Goal: Task Accomplishment & Management: Manage account settings

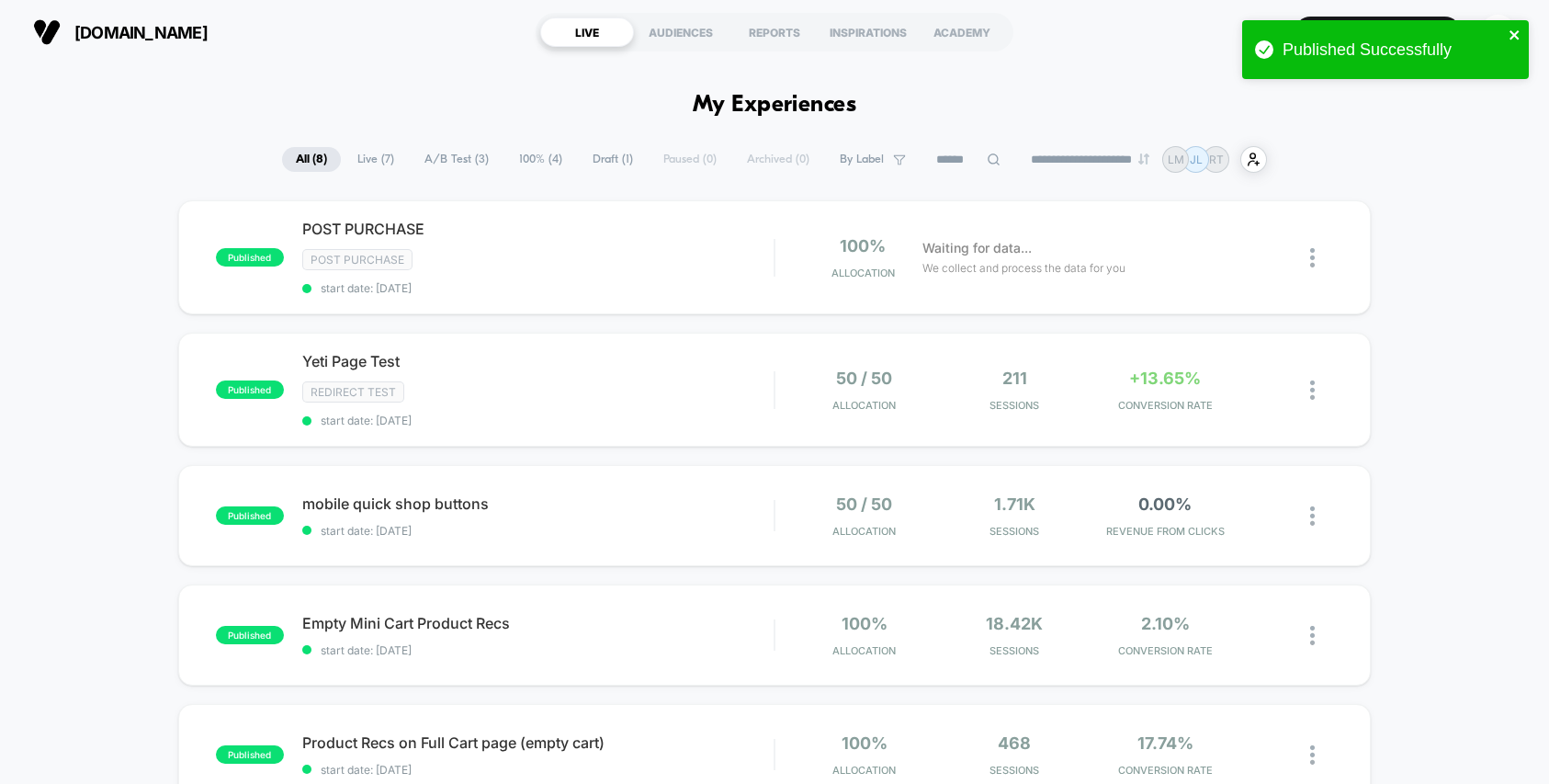
click at [1517, 37] on icon "close" at bounding box center [1514, 35] width 10 height 10
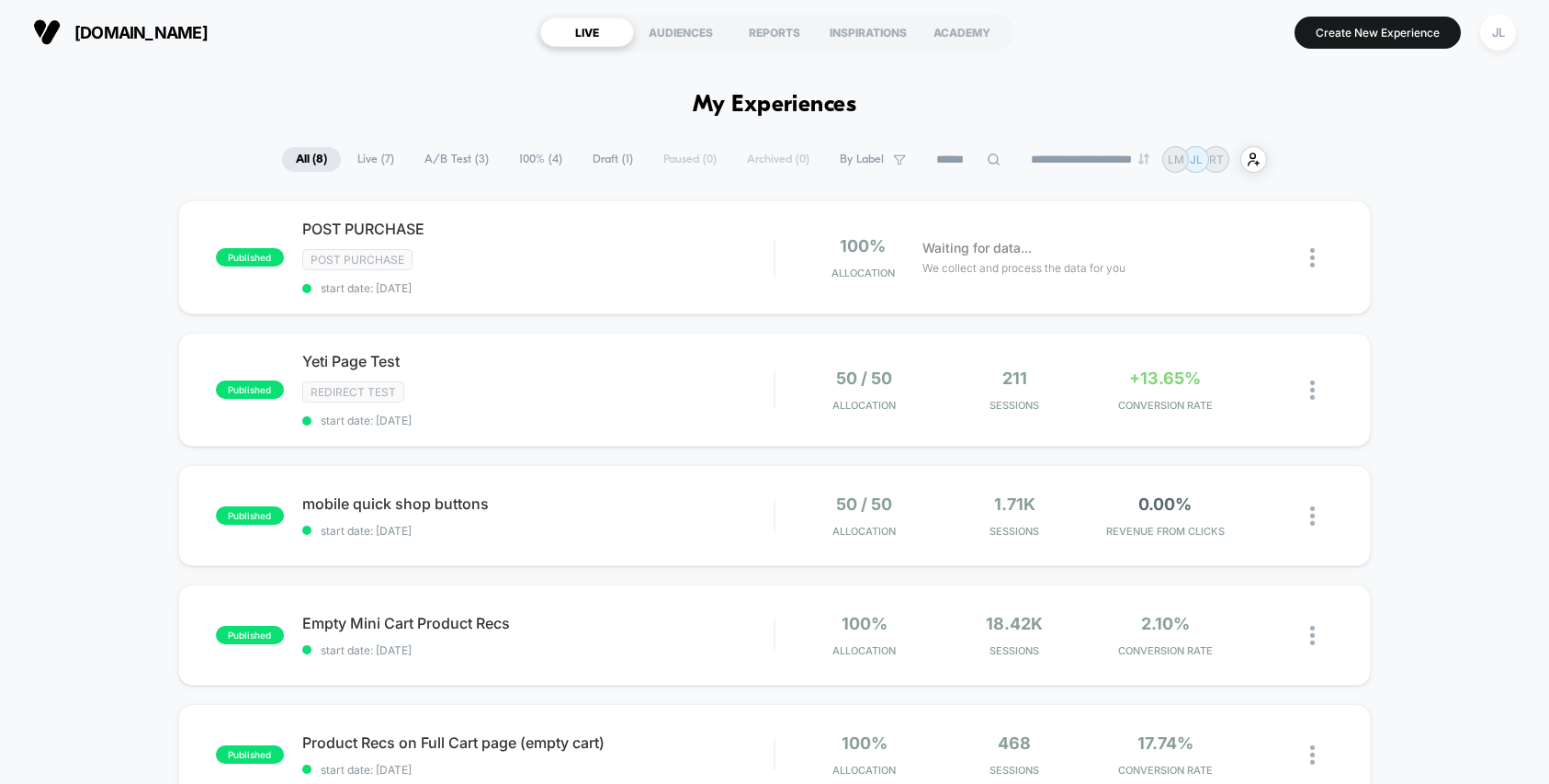
click at [1435, 287] on div "published POST PURCHASE Post Purchase start date: [DATE] 100% Allocation Waitin…" at bounding box center [774, 734] width 1549 height 1068
click at [1490, 21] on div "JL" at bounding box center [1498, 32] width 36 height 36
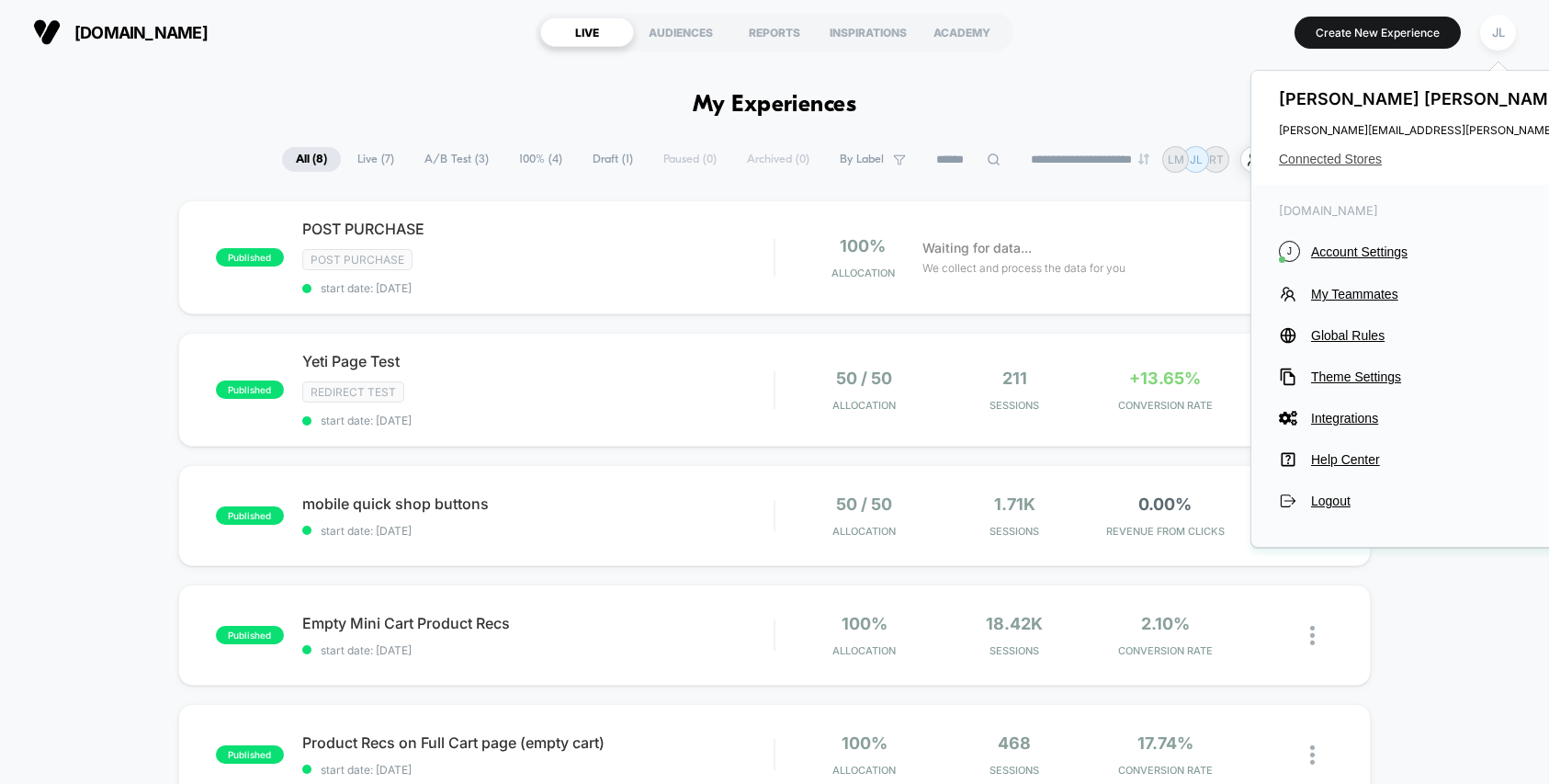
click at [1334, 163] on span "Connected Stores" at bounding box center [1461, 158] width 365 height 14
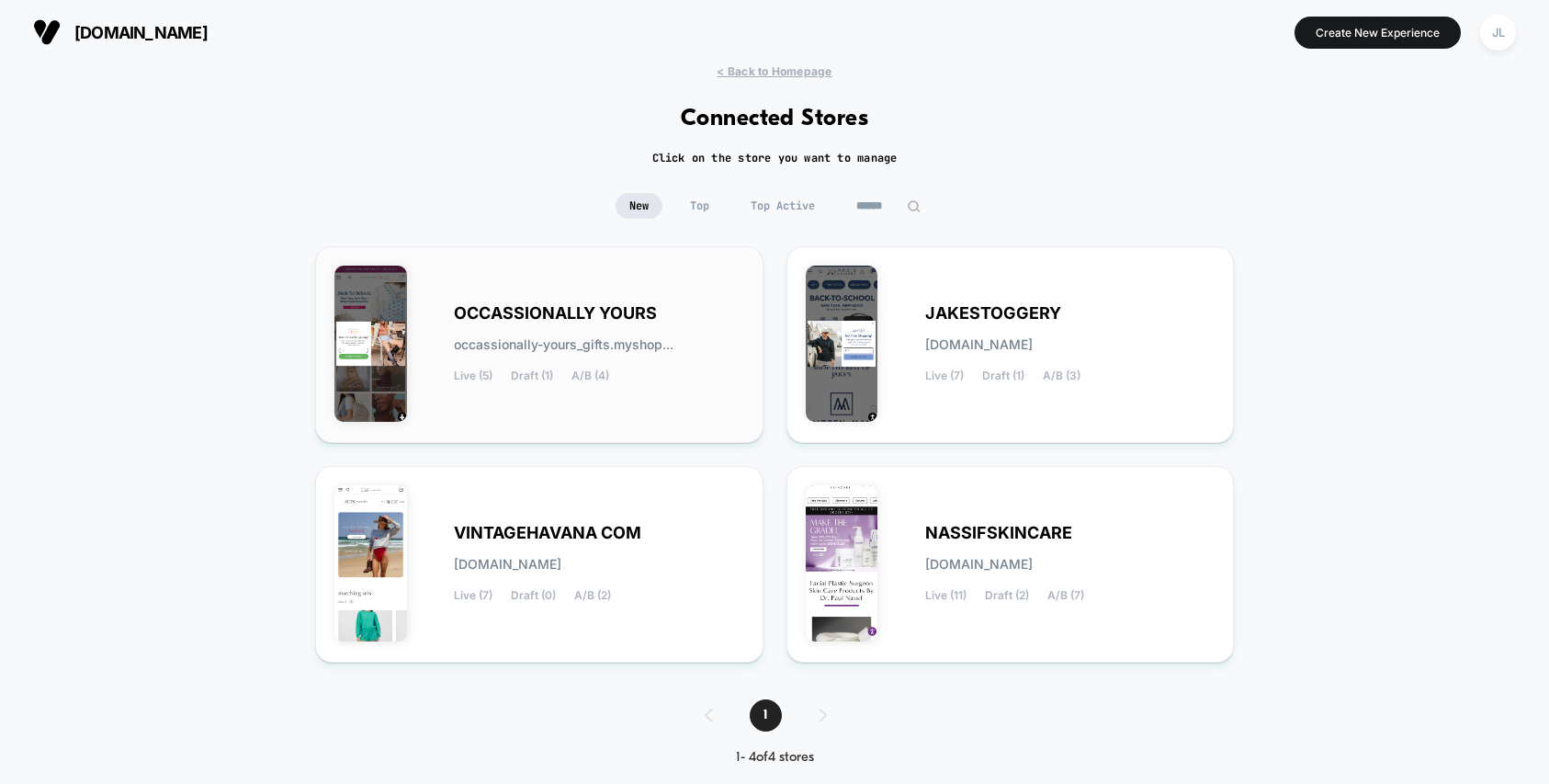
click at [622, 377] on div "OCCASSIONALLY YOURS occassionally-yours_gifts.myshop... Live (5) Draft (1) A/B …" at bounding box center [599, 344] width 290 height 75
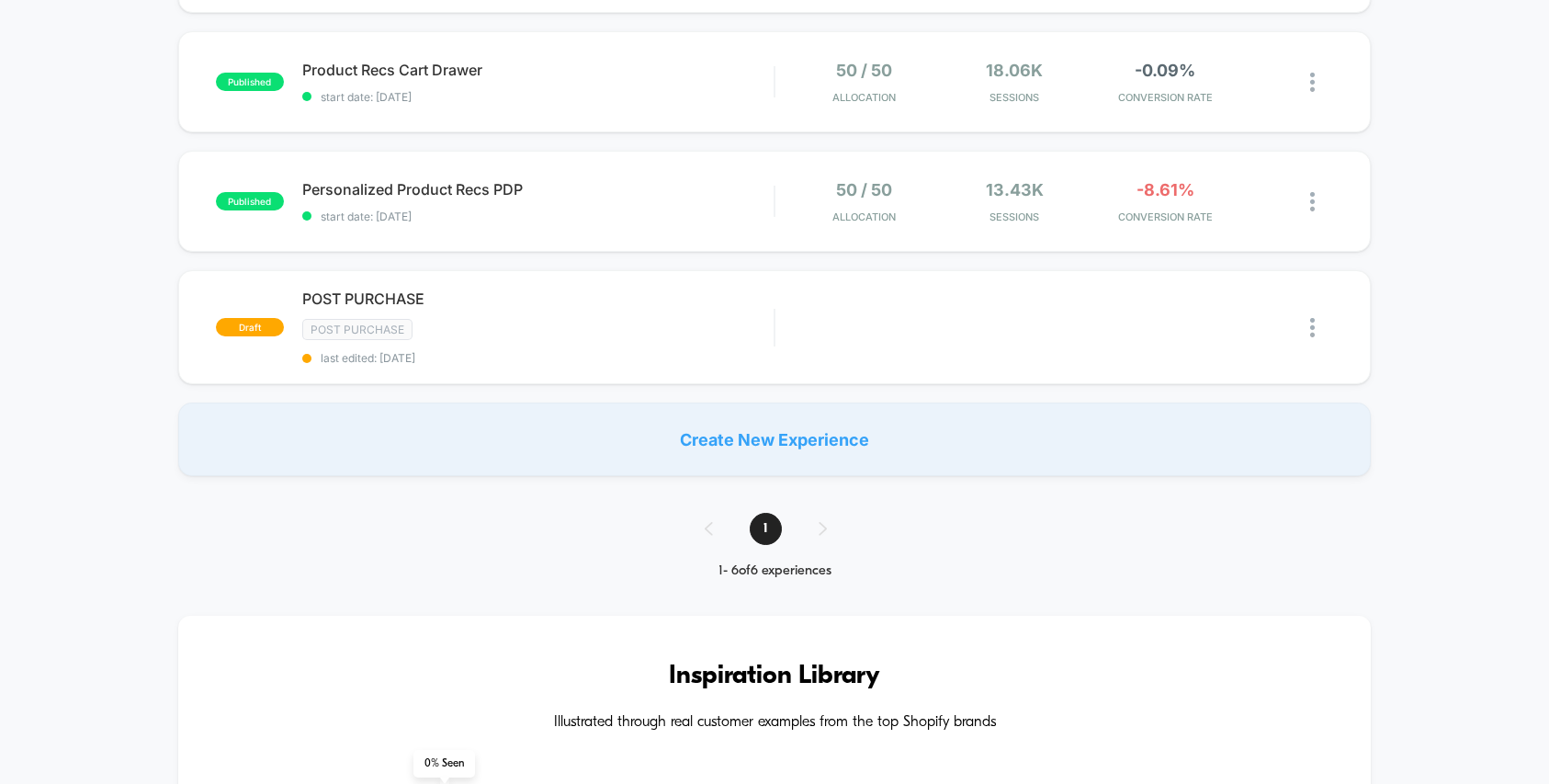
scroll to position [551, 0]
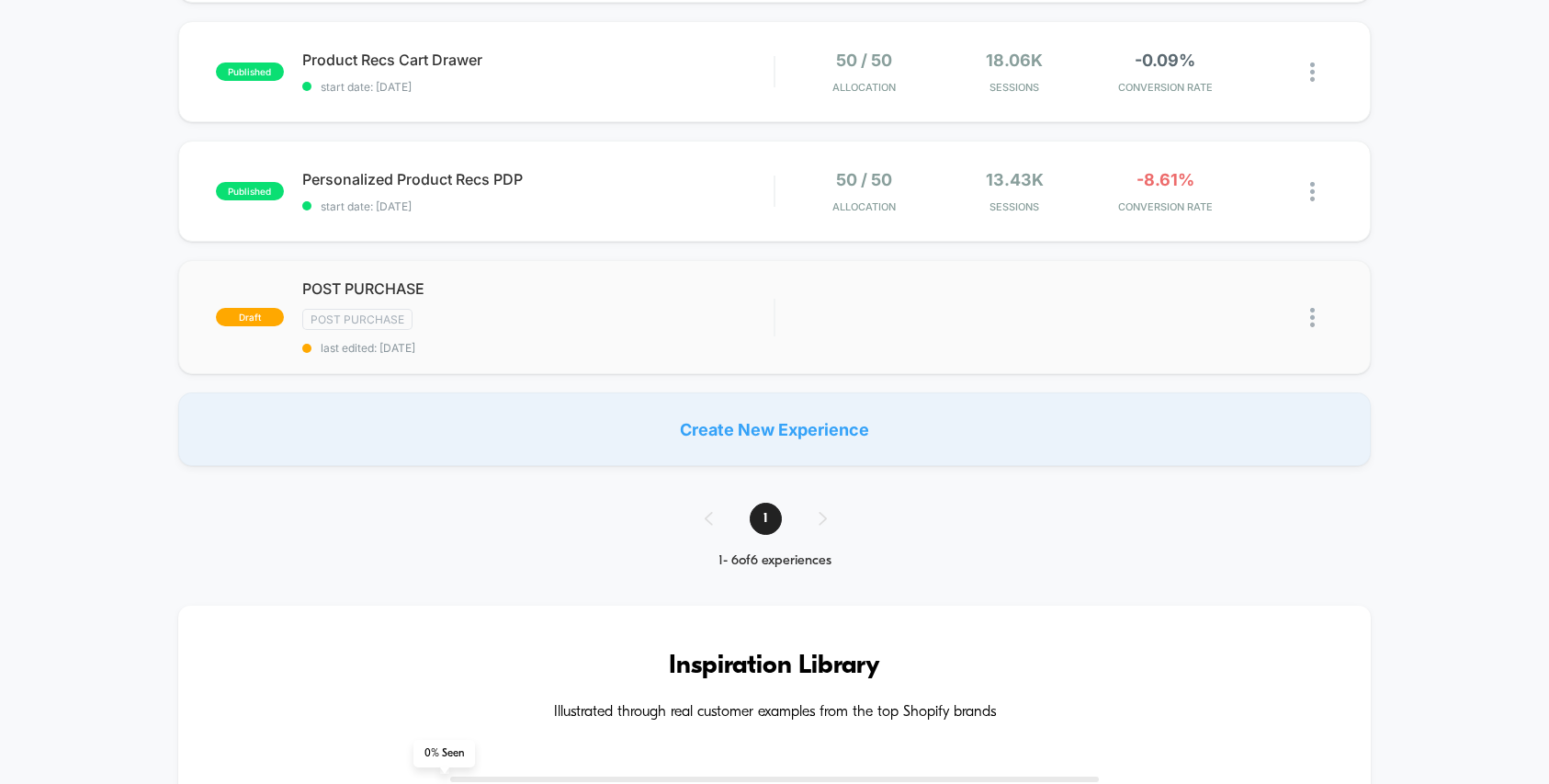
click at [1314, 326] on img at bounding box center [1313, 317] width 5 height 19
click at [1234, 384] on div "Delete" at bounding box center [1219, 381] width 166 height 41
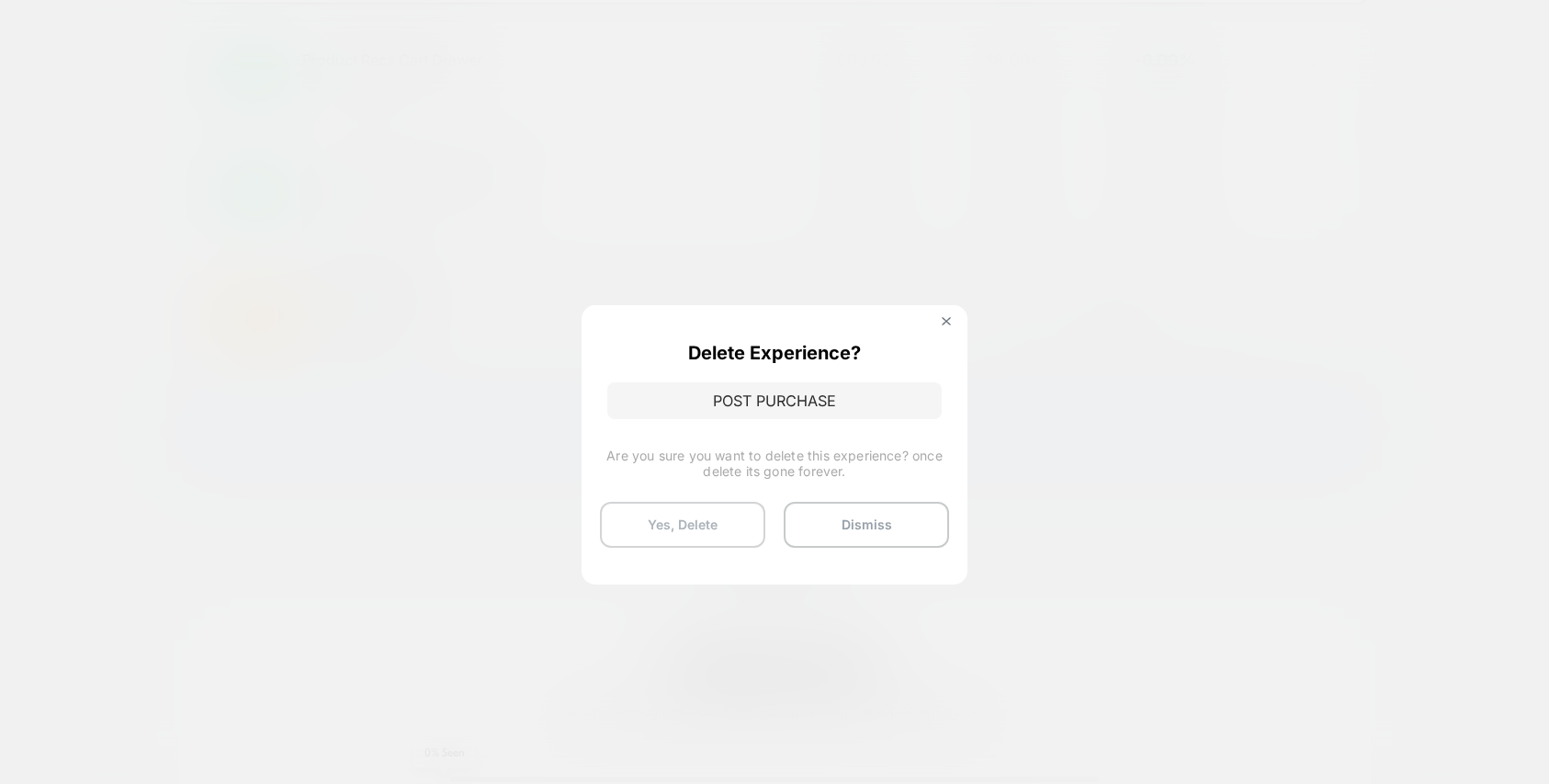
click at [700, 541] on button "Yes, Delete" at bounding box center [683, 525] width 166 height 46
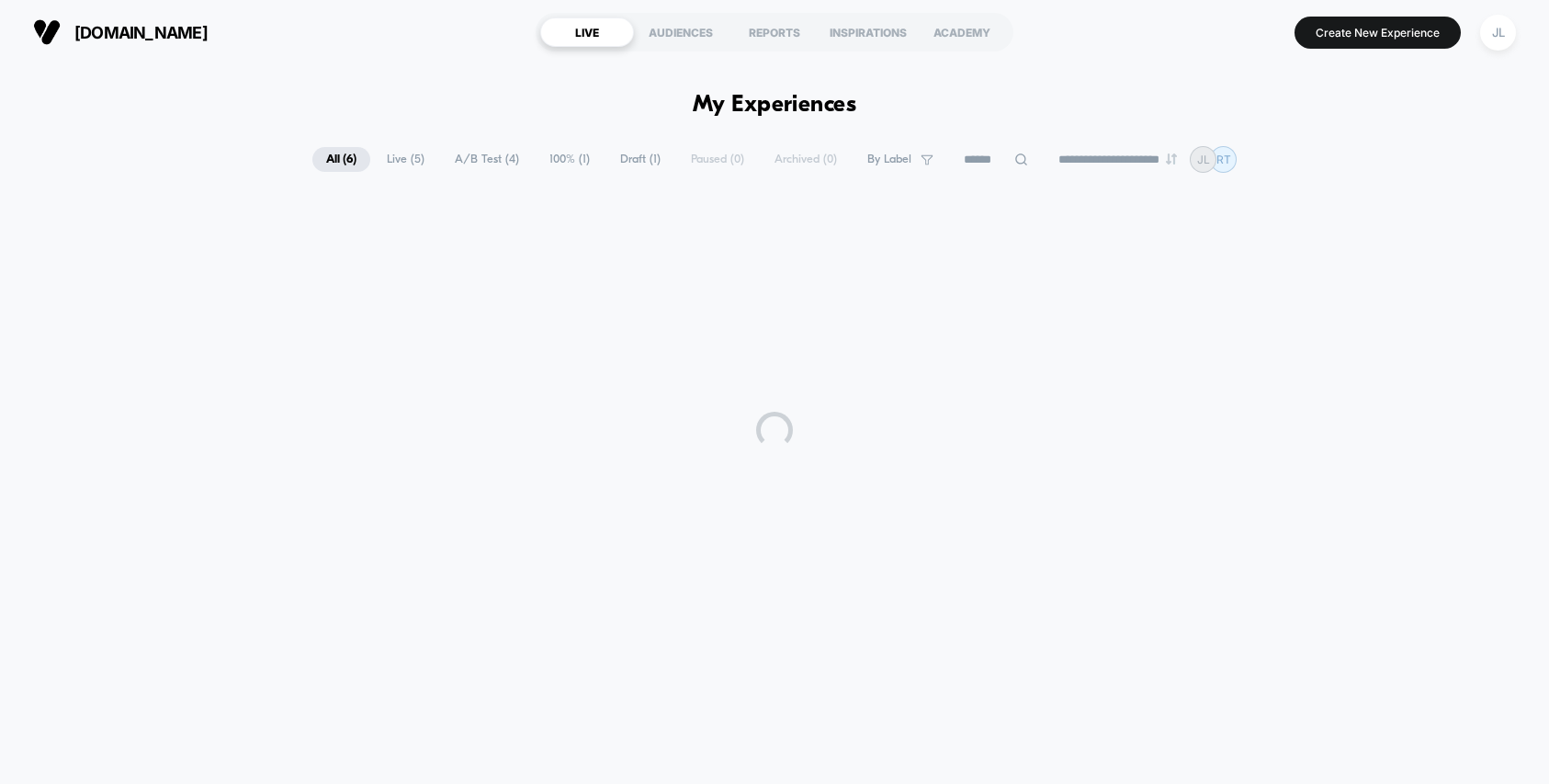
scroll to position [0, 0]
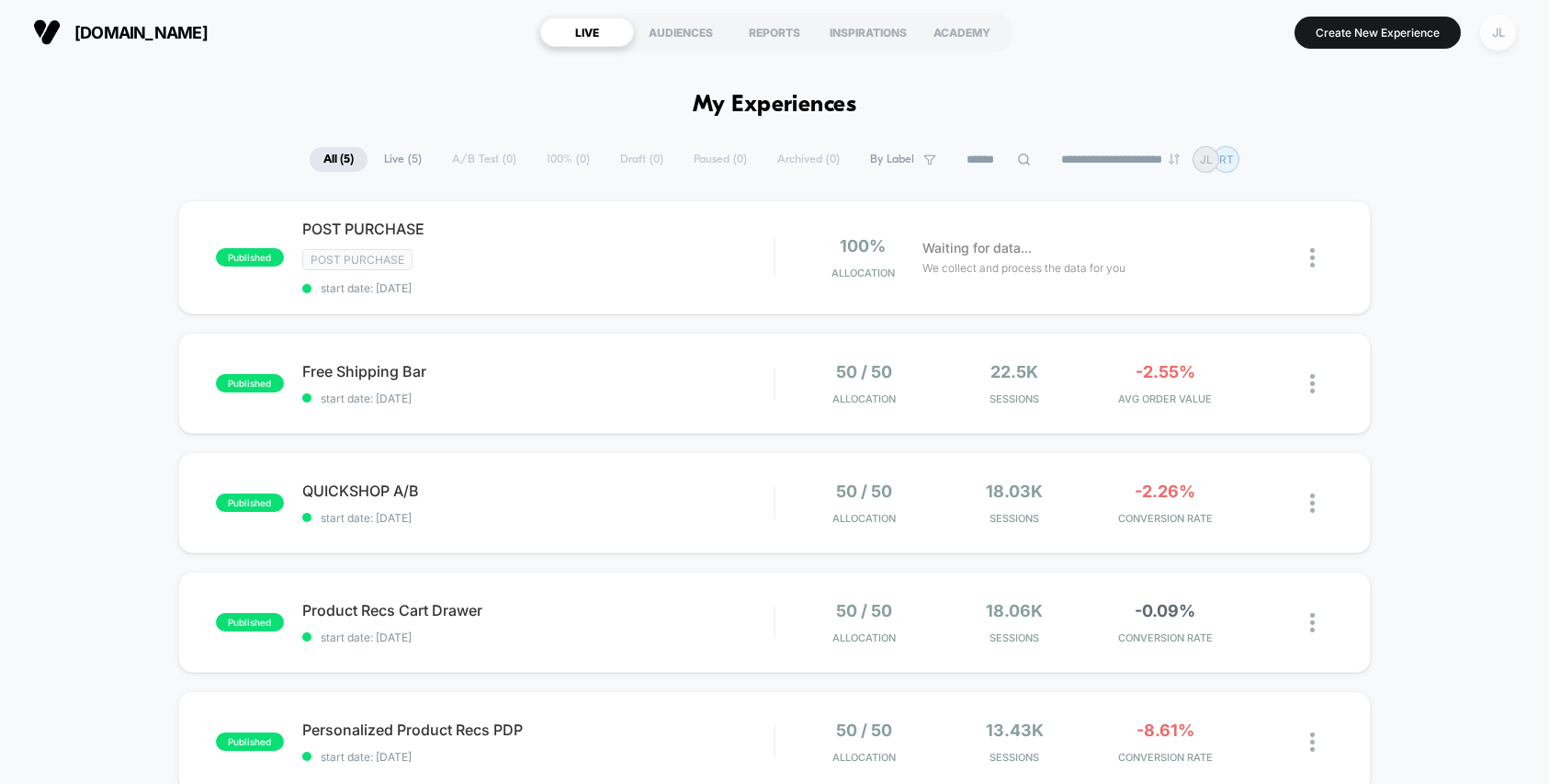
click at [1507, 30] on div "JL" at bounding box center [1498, 32] width 36 height 36
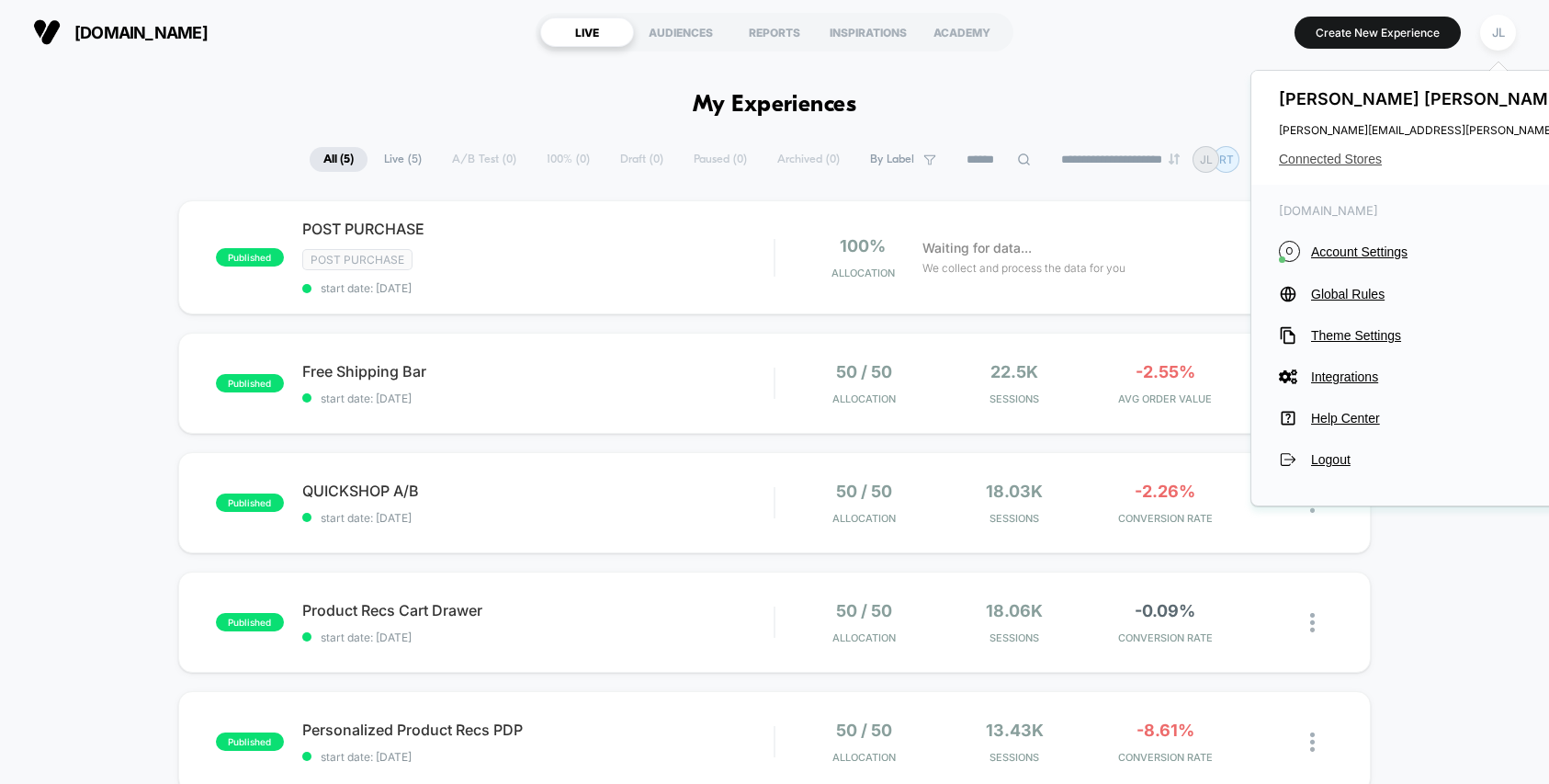
click at [1323, 165] on span "Connected Stores" at bounding box center [1461, 158] width 365 height 14
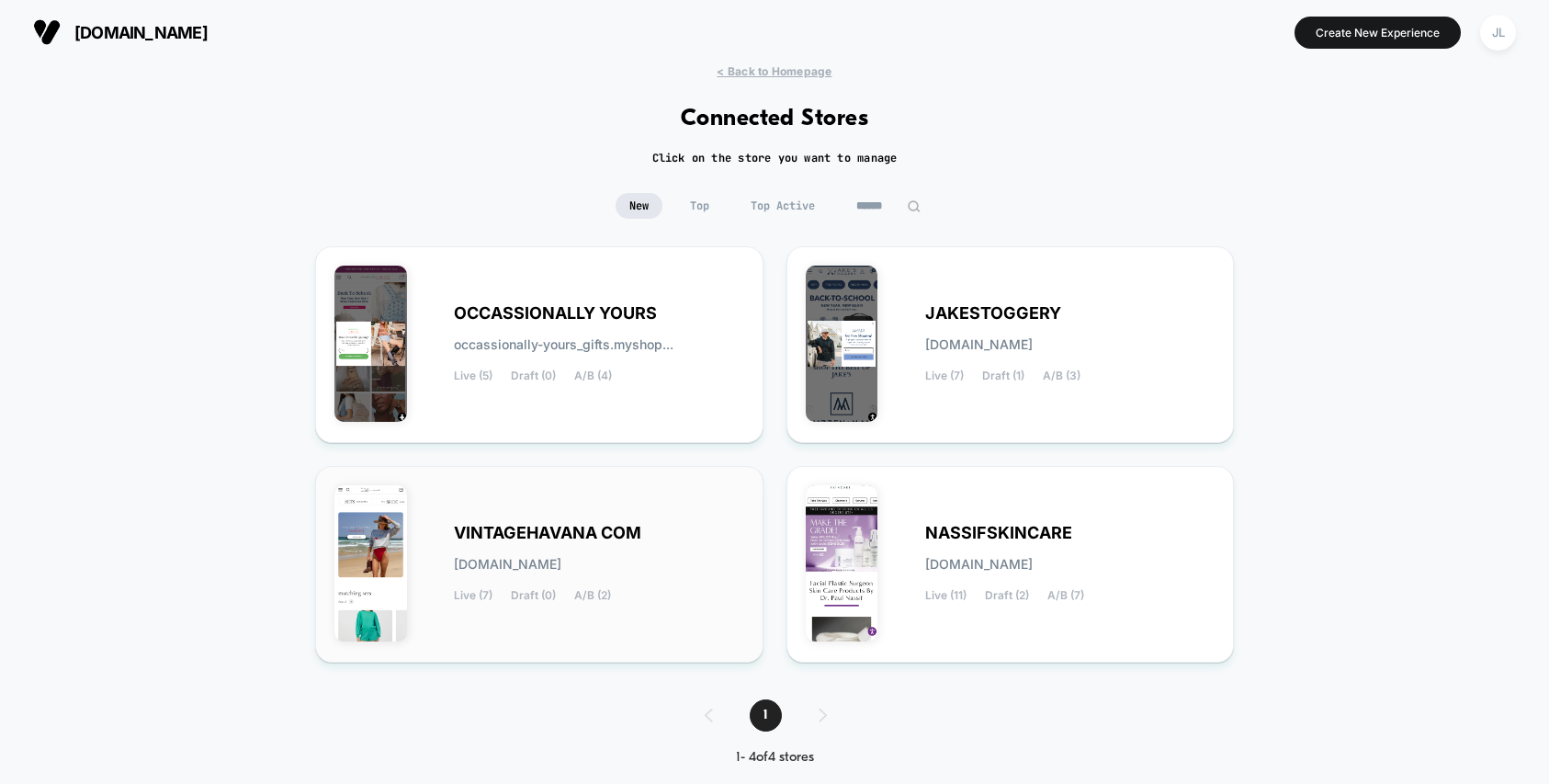
click at [639, 543] on div "VINTAGEHAVANA COM [DOMAIN_NAME] Live (7) Draft (0) A/B (2)" at bounding box center [599, 564] width 290 height 75
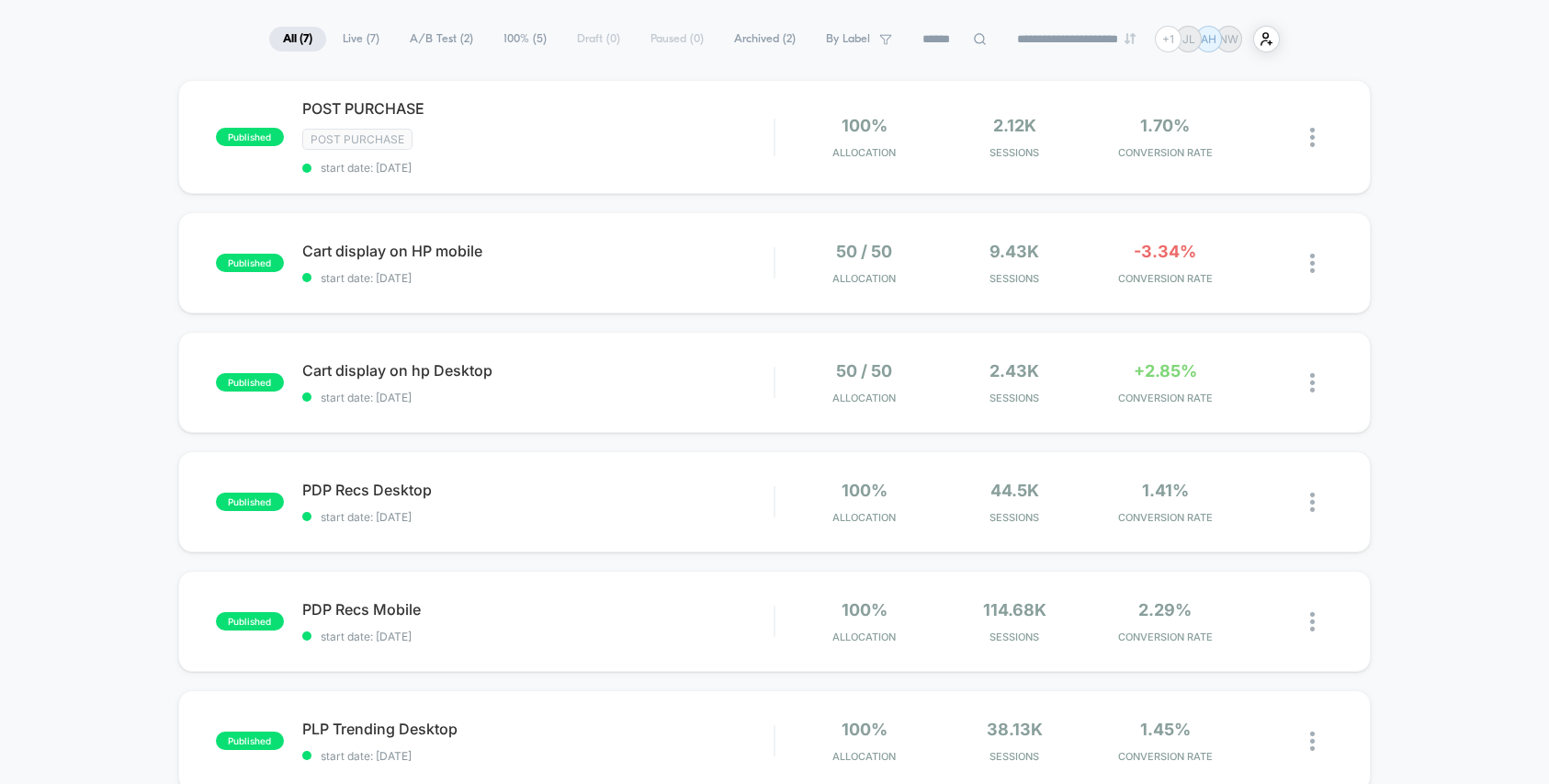
scroll to position [102, 0]
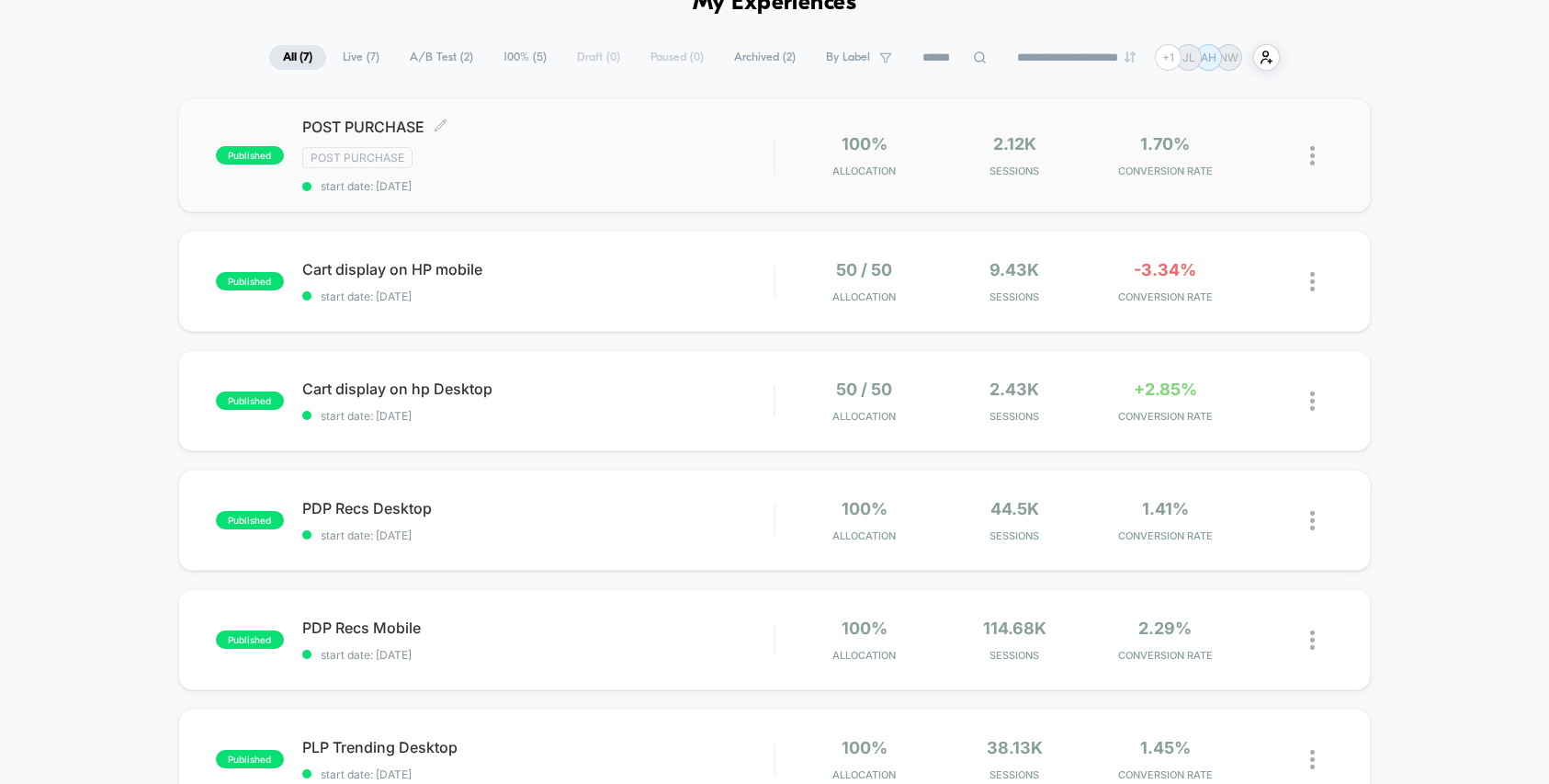
click at [706, 166] on div "Post Purchase" at bounding box center [537, 157] width 472 height 21
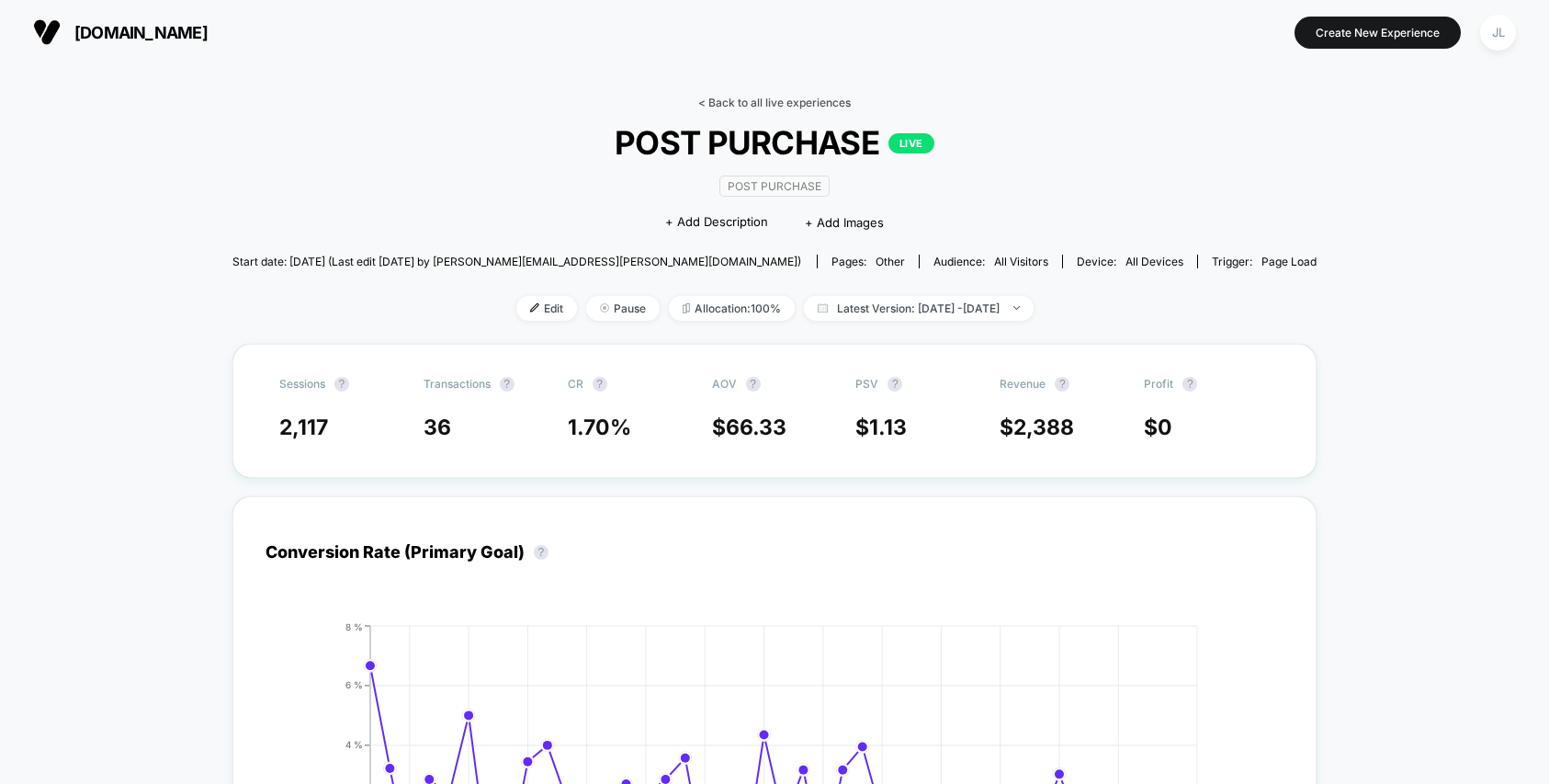
click at [829, 101] on link "< Back to all live experiences" at bounding box center [774, 102] width 152 height 14
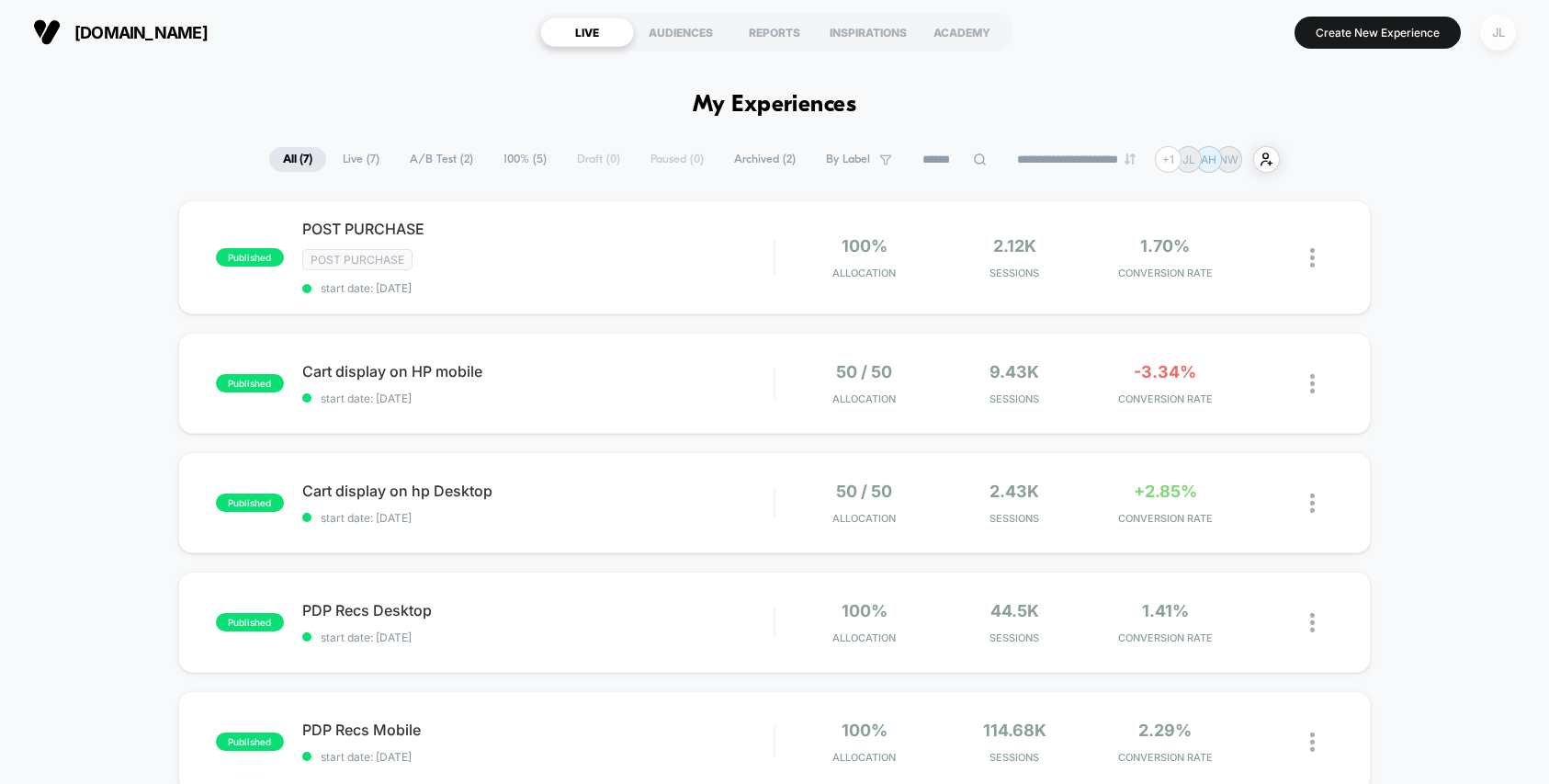
click at [1504, 41] on div "JL" at bounding box center [1498, 32] width 36 height 36
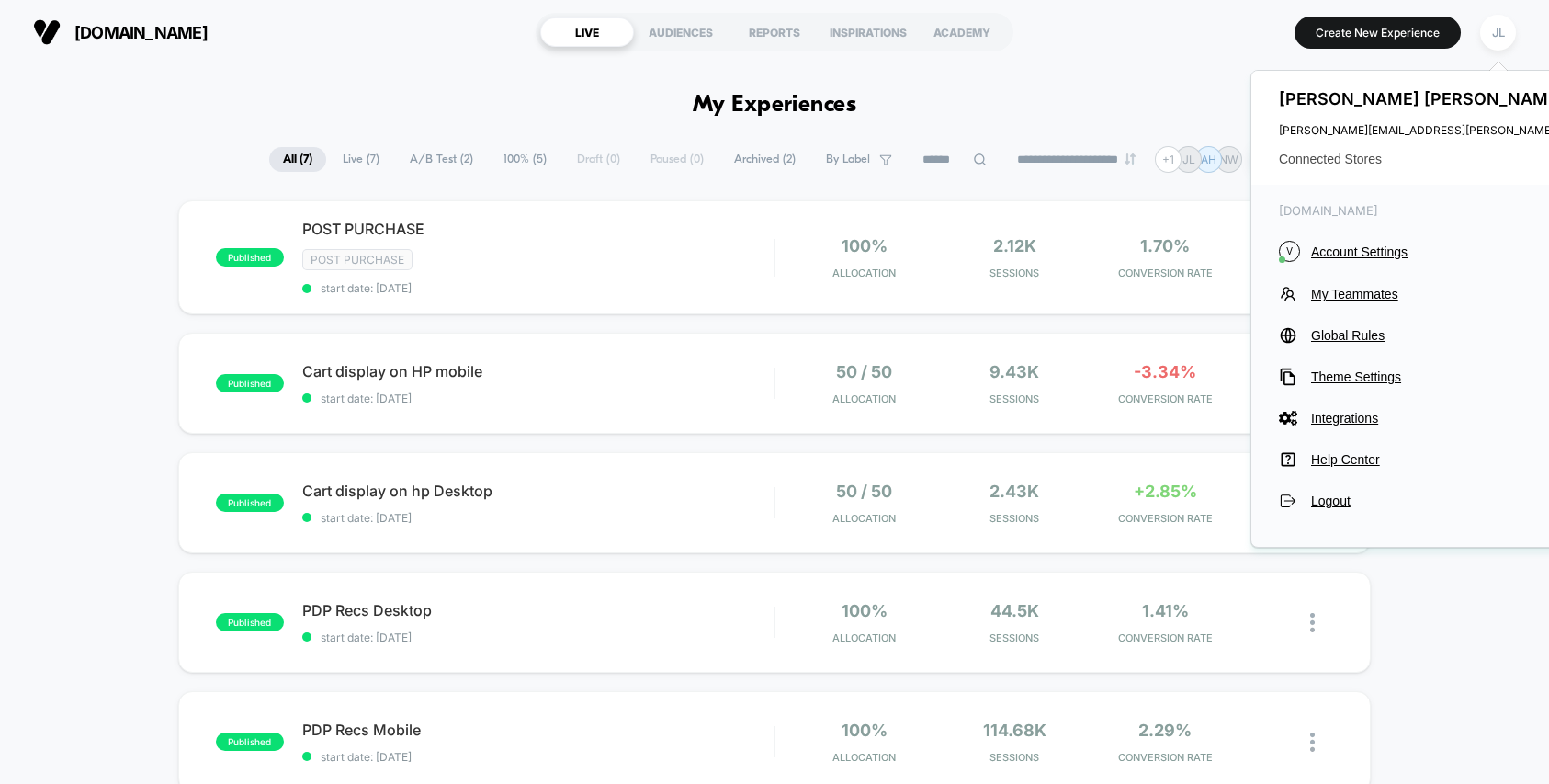
click at [1353, 157] on span "Connected Stores" at bounding box center [1461, 158] width 365 height 14
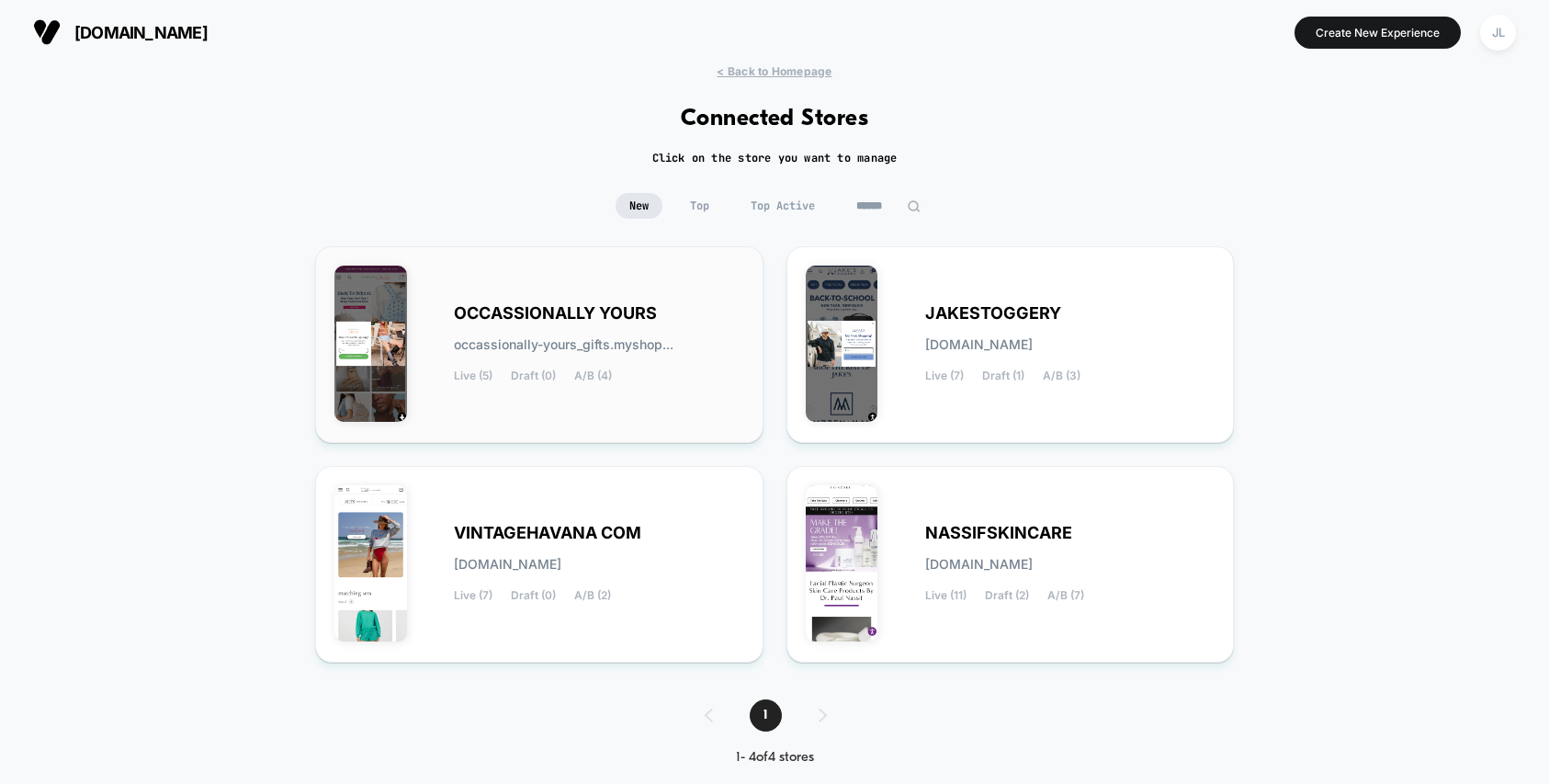
click at [620, 310] on span "OCCASSIONALLY YOURS" at bounding box center [556, 312] width 204 height 13
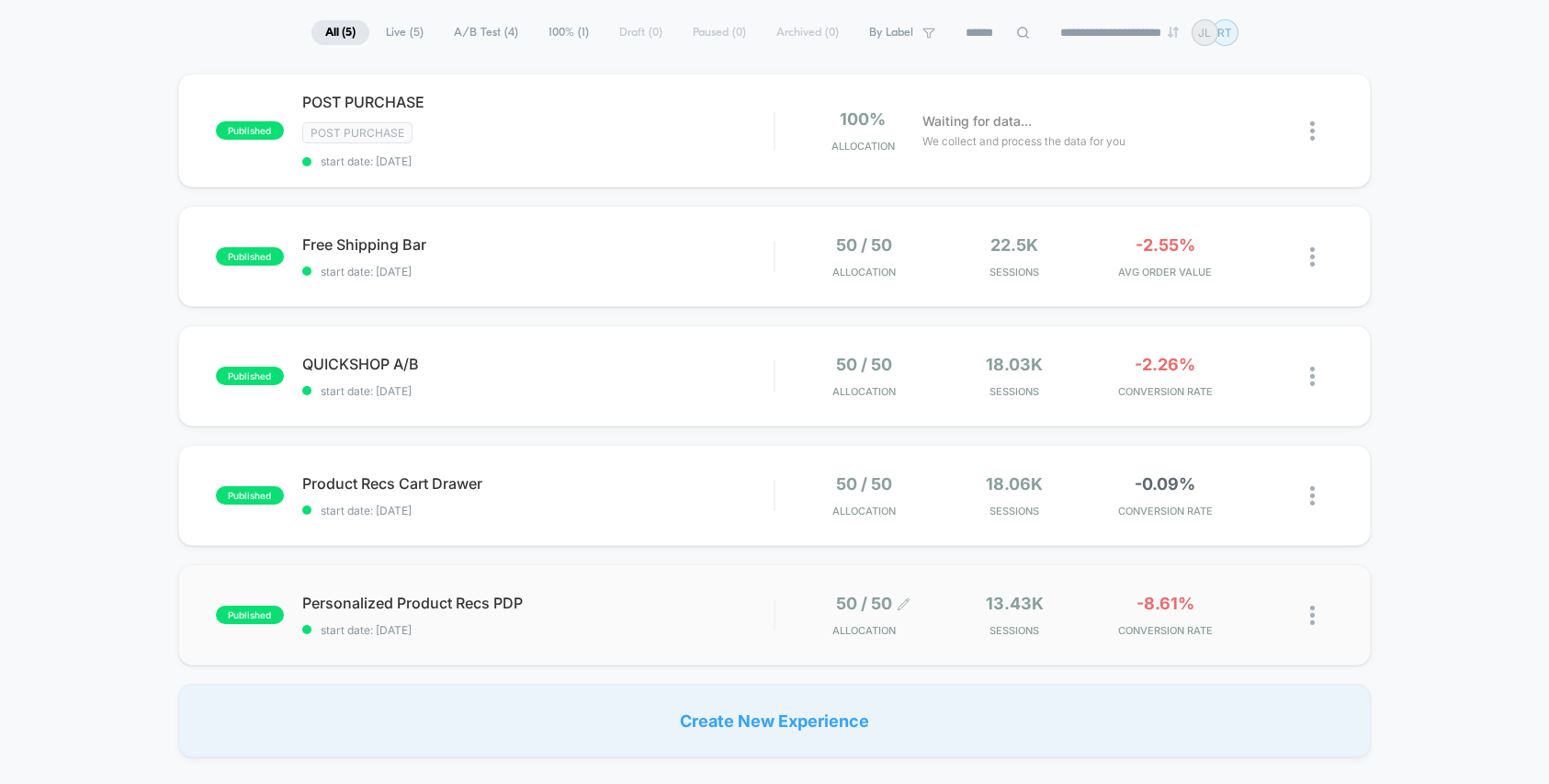
scroll to position [131, 0]
